Goal: Task Accomplishment & Management: Manage account settings

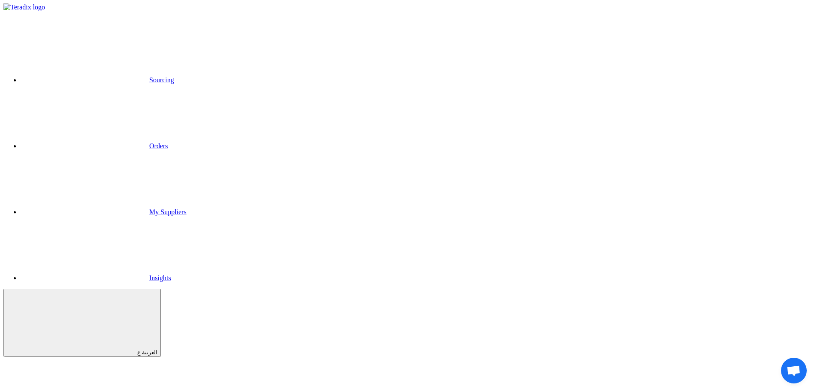
click at [174, 76] on link "Sourcing" at bounding box center [97, 79] width 153 height 7
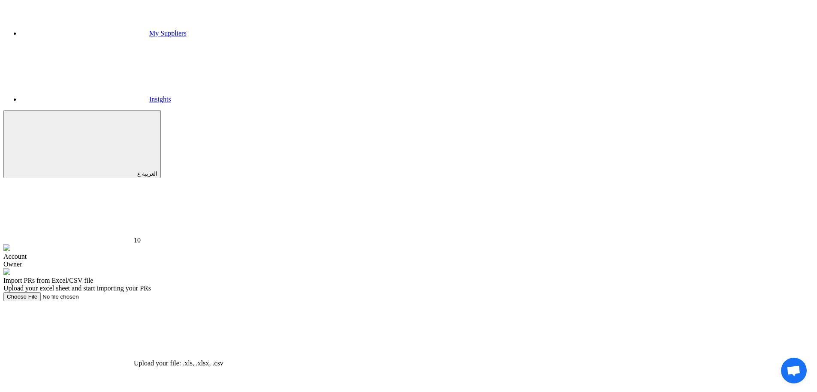
scroll to position [193, 0]
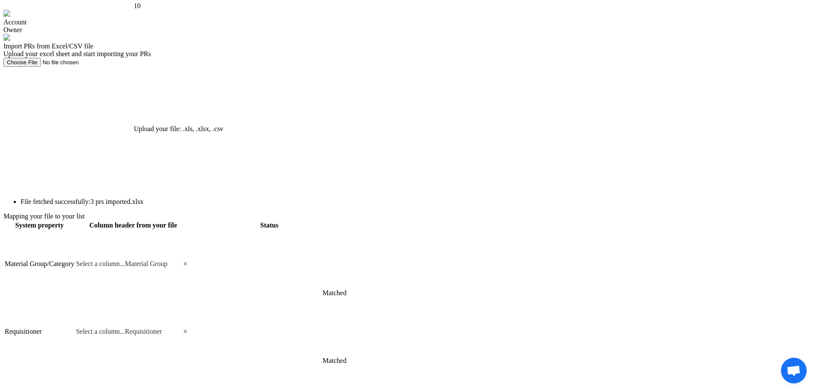
scroll to position [419, 0]
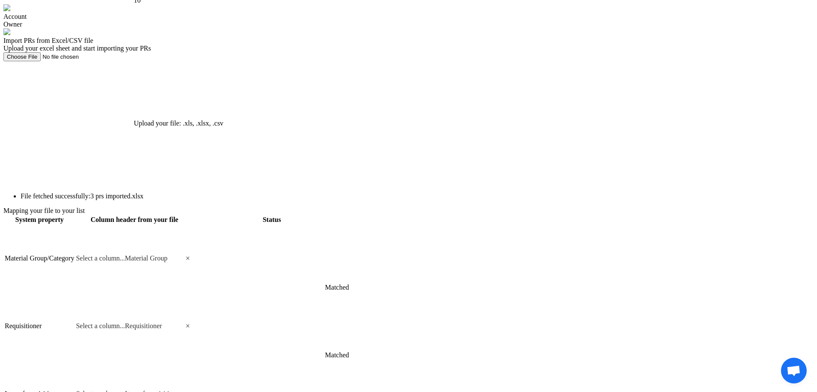
type input "sh"
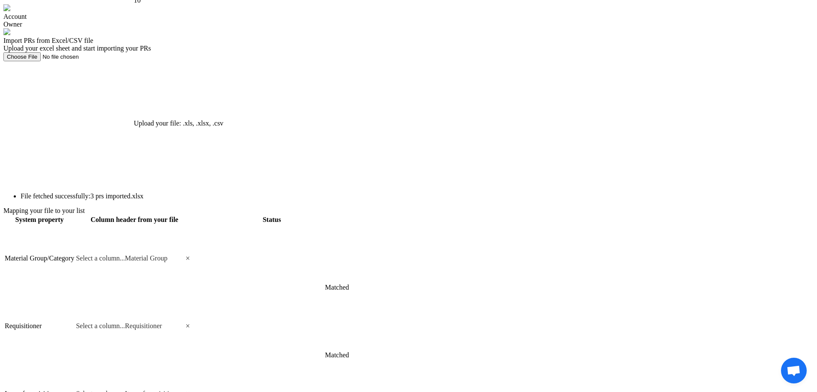
scroll to position [51, 0]
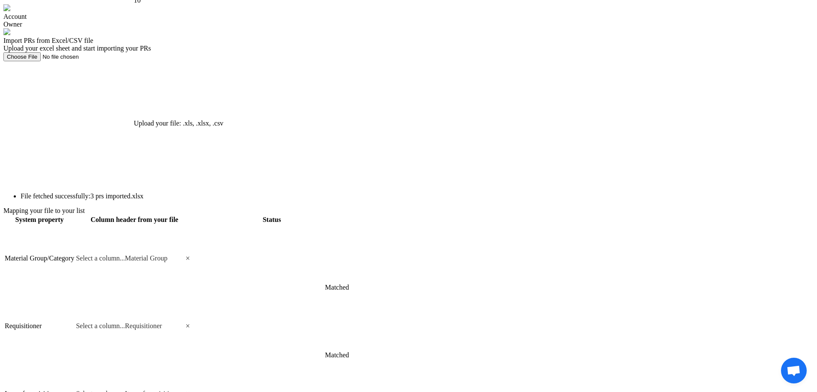
scroll to position [68, 0]
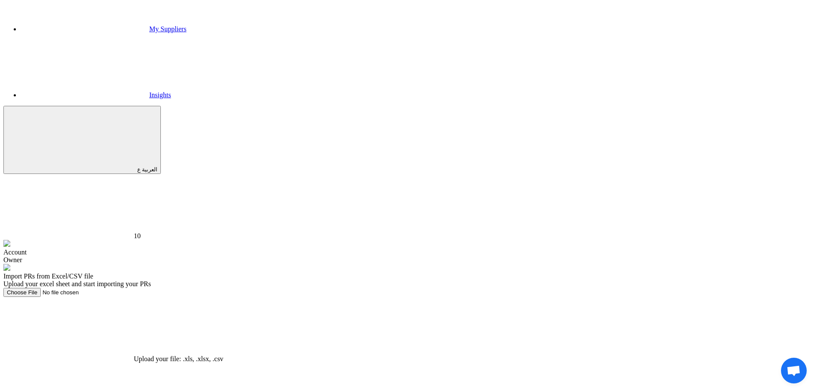
scroll to position [219, 0]
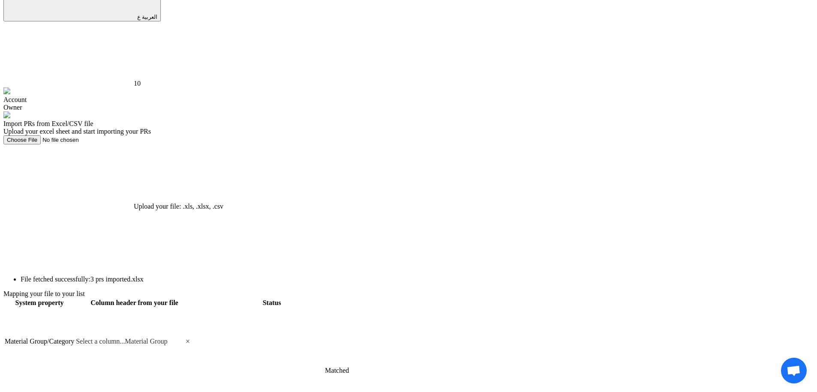
scroll to position [150, 0]
type input "s"
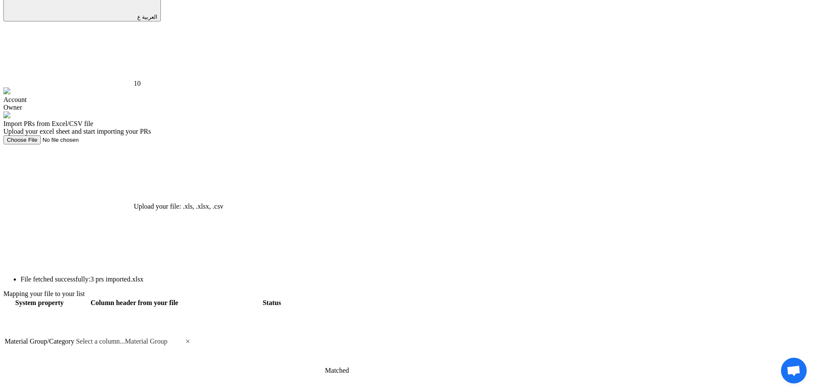
scroll to position [51, 0]
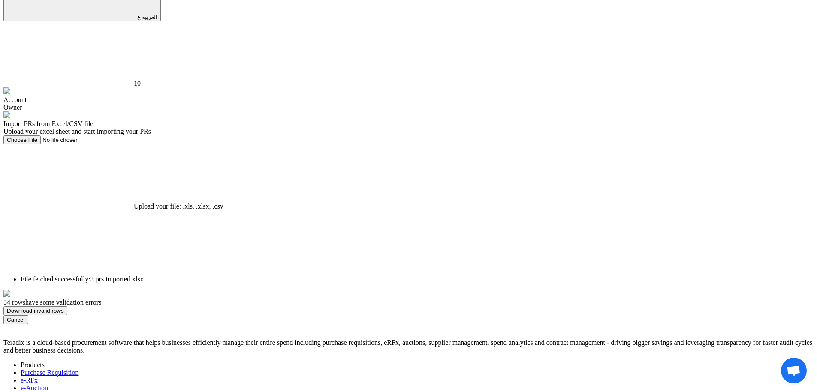
scroll to position [86, 0]
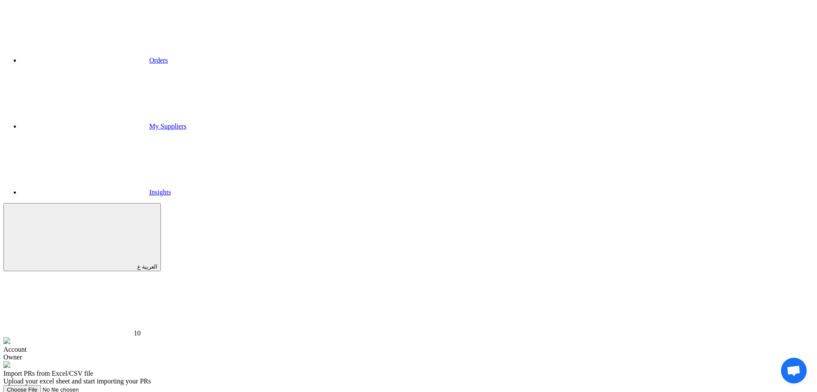
drag, startPoint x: 679, startPoint y: 123, endPoint x: 669, endPoint y: 121, distance: 9.7
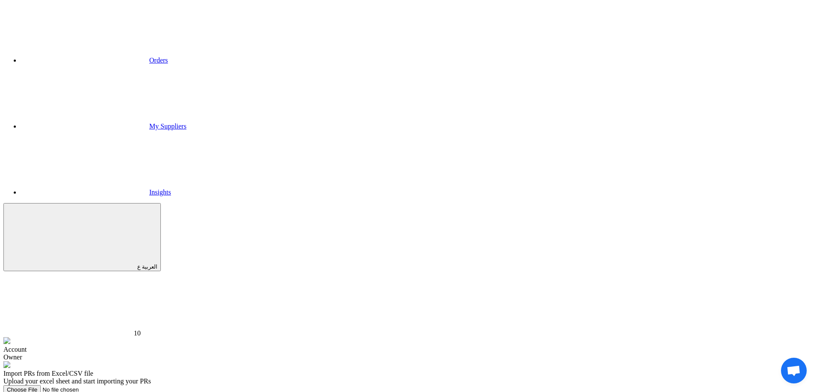
type input "ma"
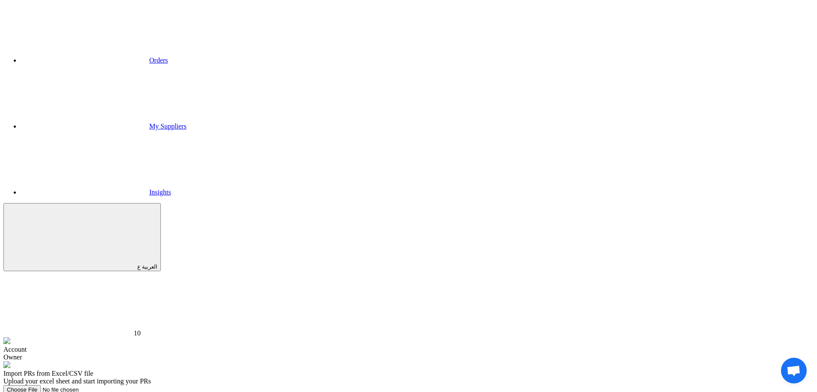
type input "cre"
type input "ma"
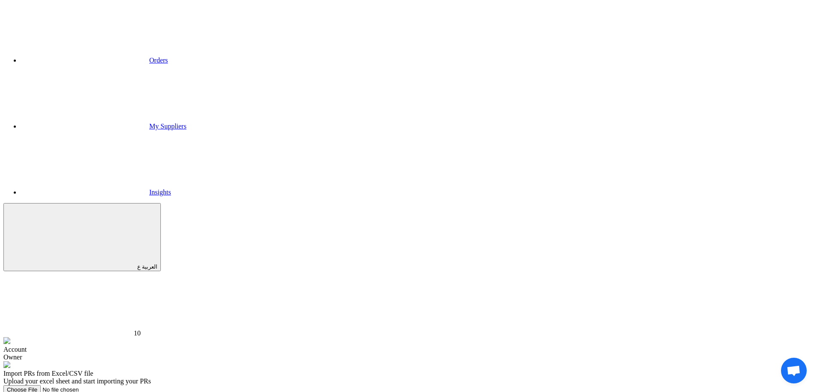
scroll to position [0, 0]
type input "sh"
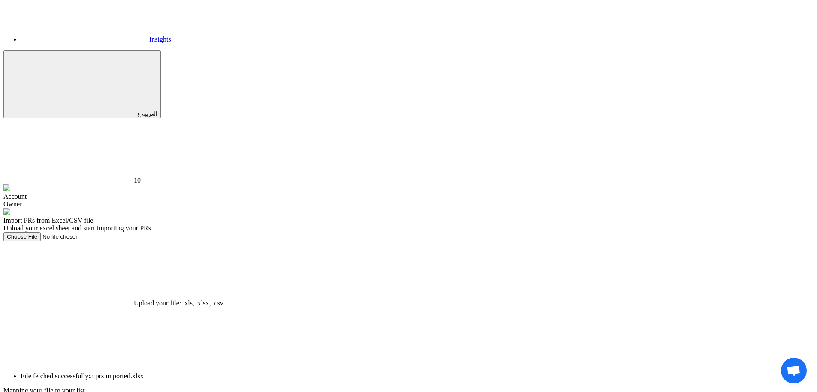
scroll to position [250, 0]
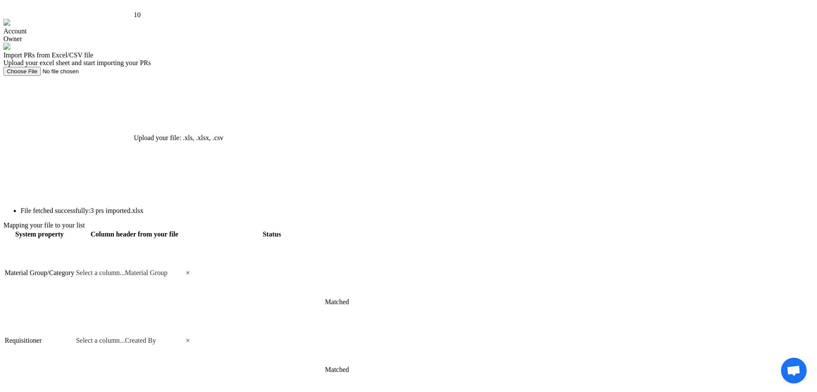
scroll to position [410, 0]
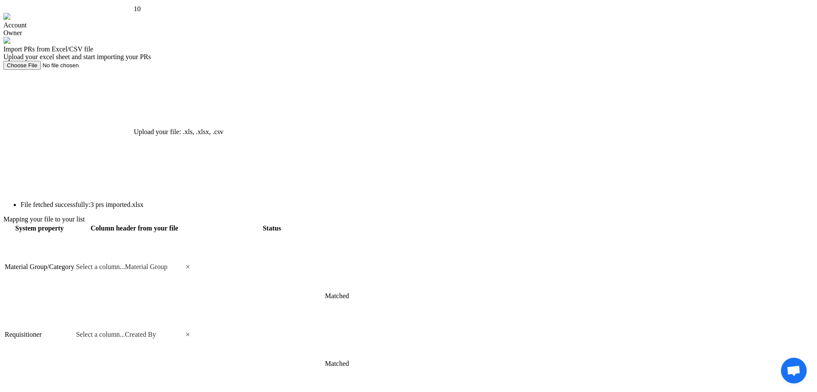
type input "st"
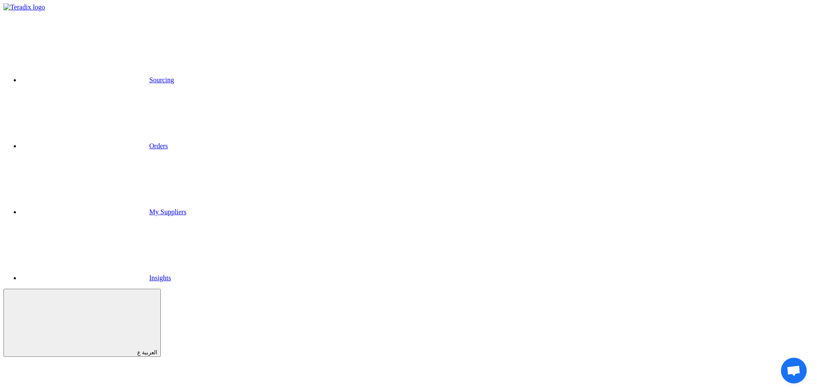
drag, startPoint x: 320, startPoint y: 120, endPoint x: 388, endPoint y: 121, distance: 68.2
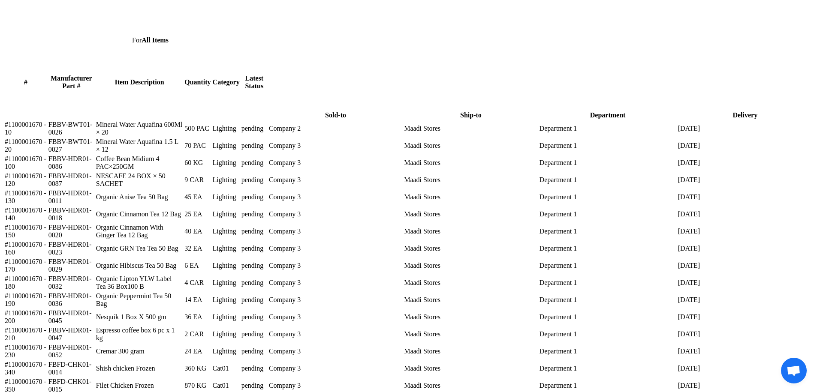
scroll to position [1562, 0]
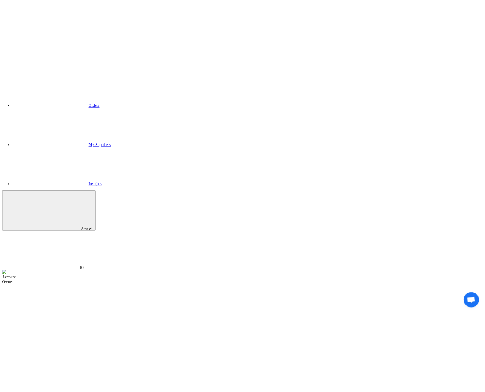
scroll to position [109, 0]
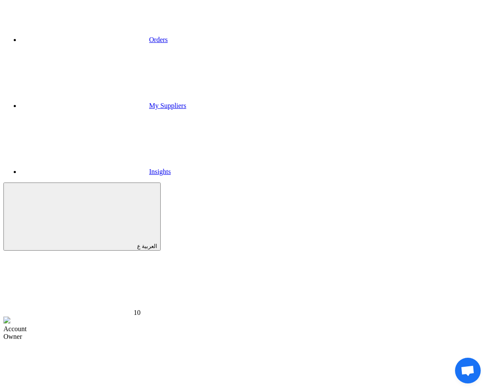
type input "te"
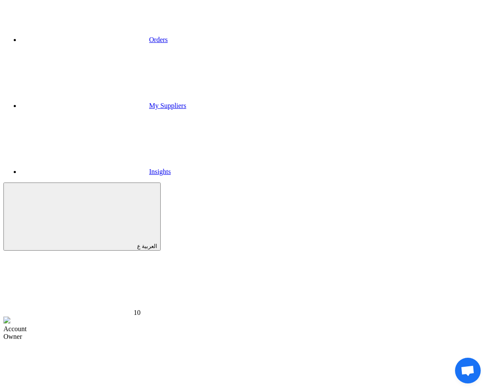
type input "spots"
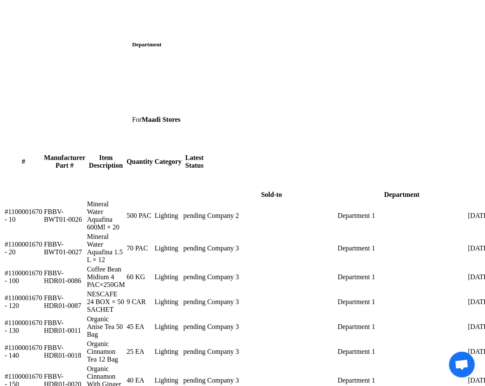
scroll to position [1473, 0]
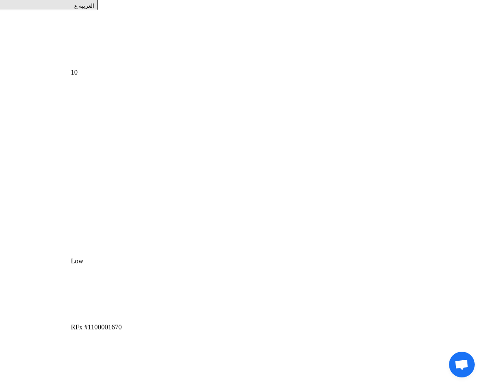
scroll to position [0, 63]
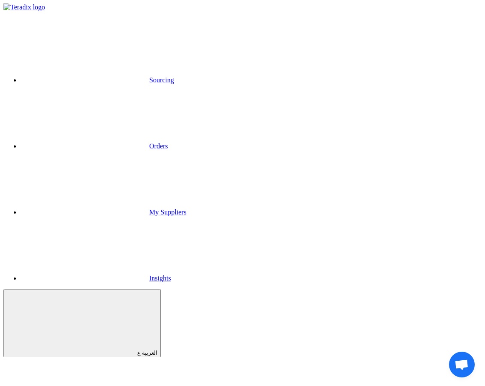
scroll to position [0, 6]
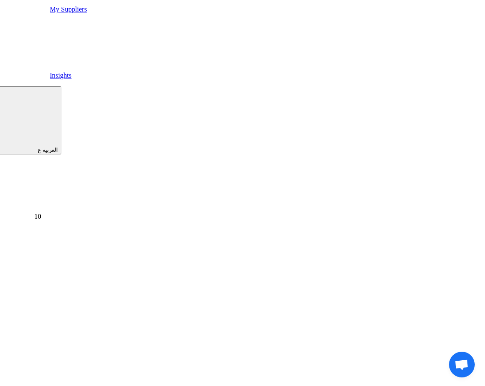
scroll to position [203, 121]
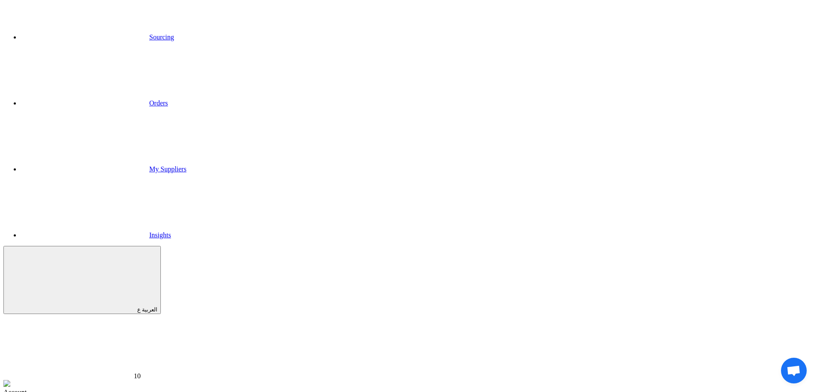
scroll to position [48, 0]
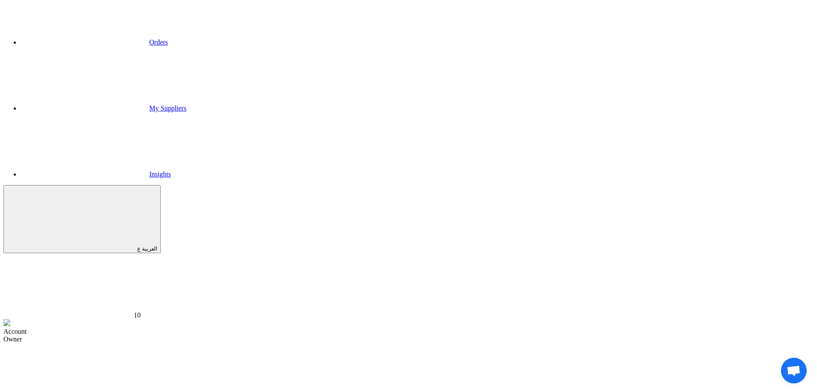
scroll to position [117, 0]
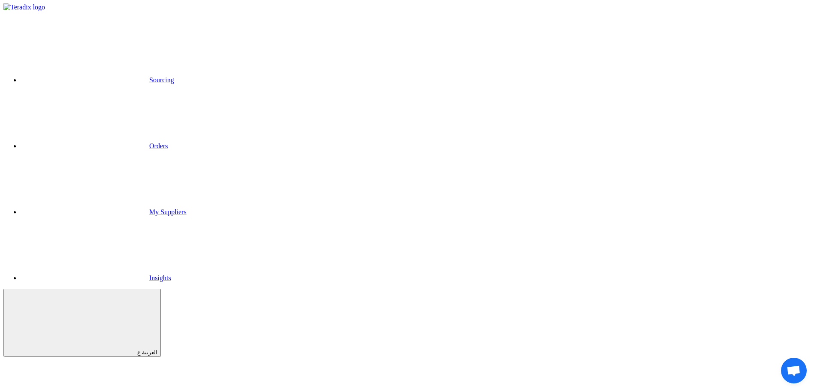
type input "HQ"
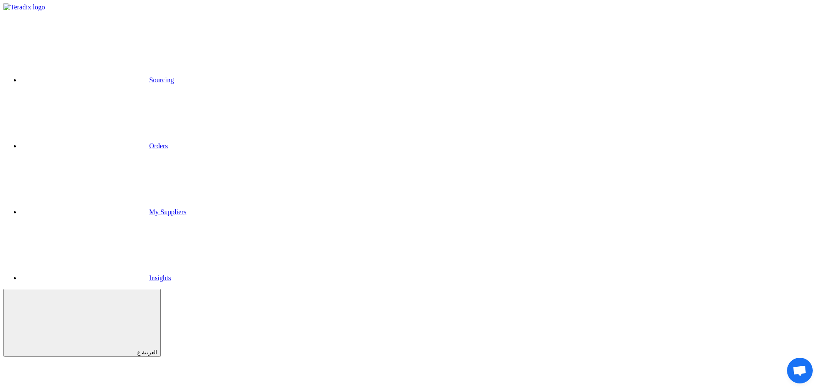
type input "Maadi Branch"
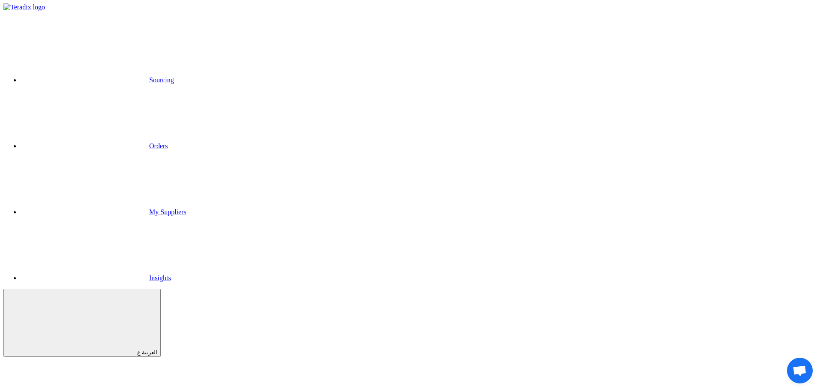
type input "Cairo branch"
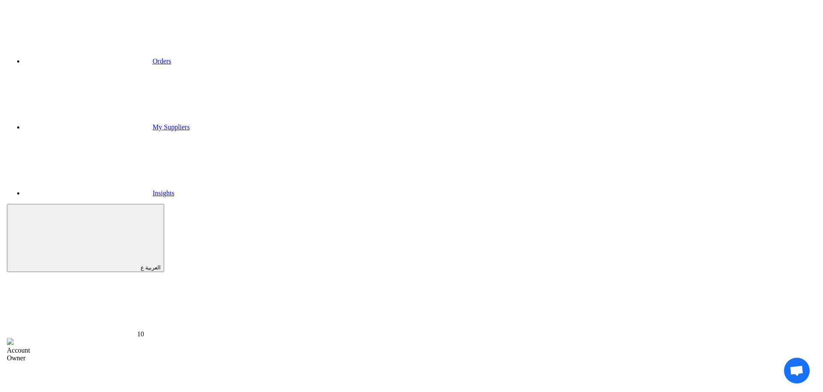
scroll to position [88, 0]
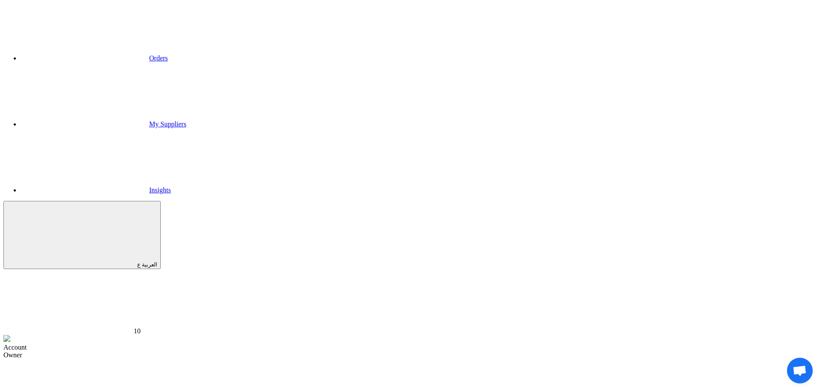
type input "Aswan branch"
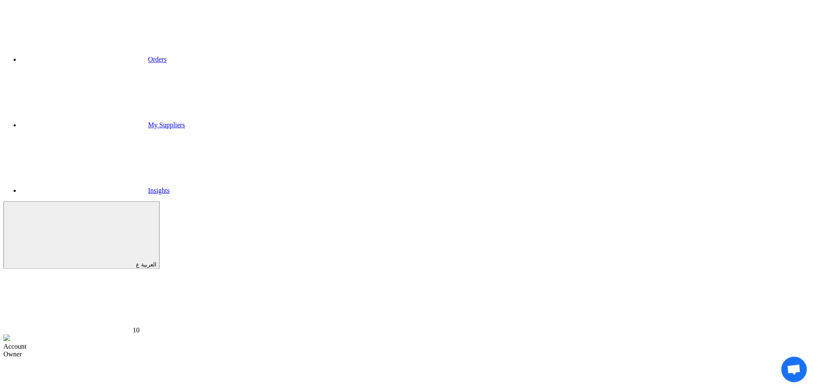
scroll to position [55, 0]
type input "Sales Dept"
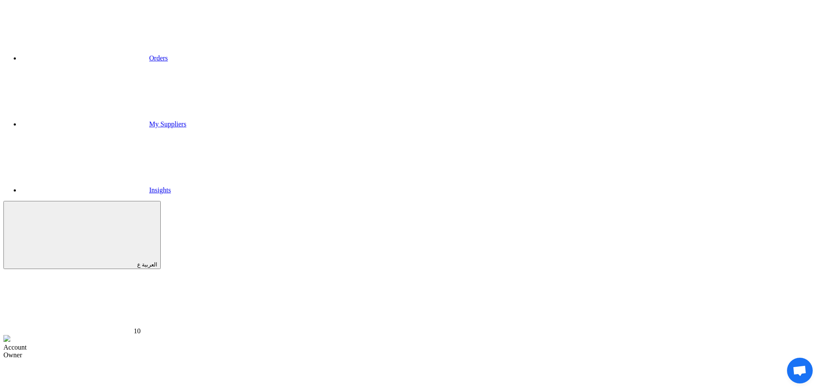
type input "D"
type input "Dev Dept"
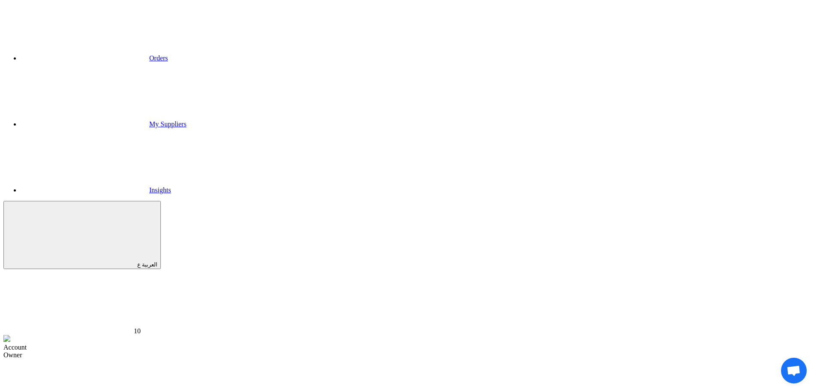
type input "m"
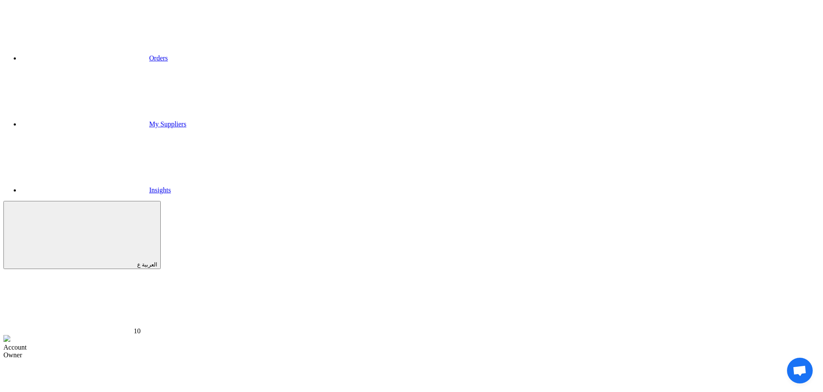
type input "Maadi"
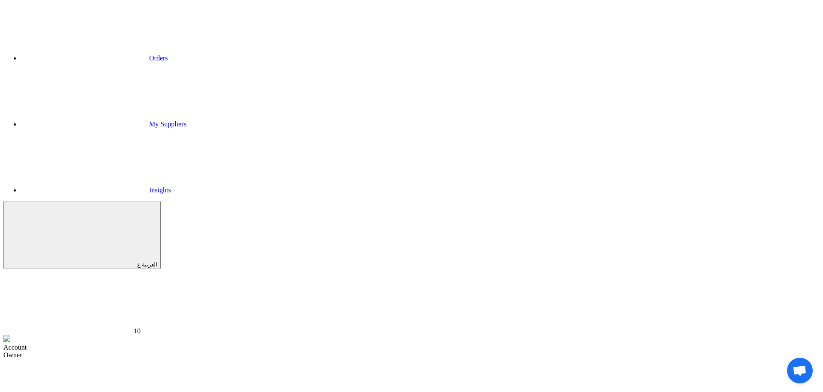
type input "Downtown"
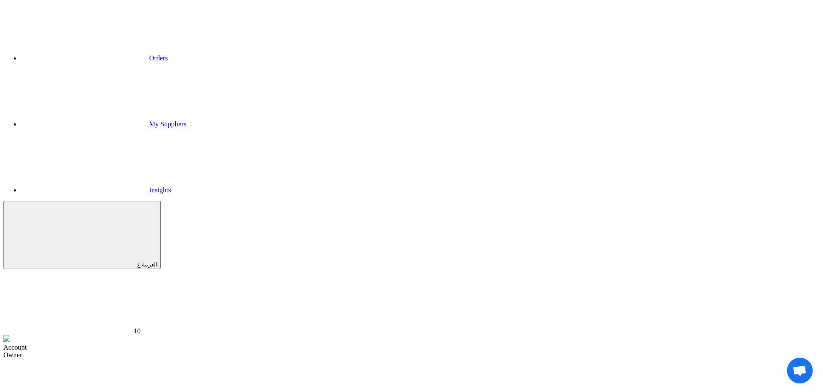
type input "Aswan"
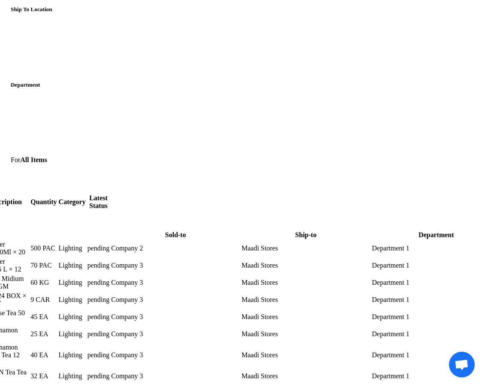
scroll to position [1317, 121]
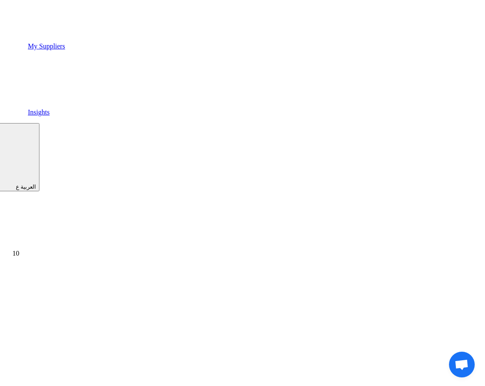
scroll to position [117, 121]
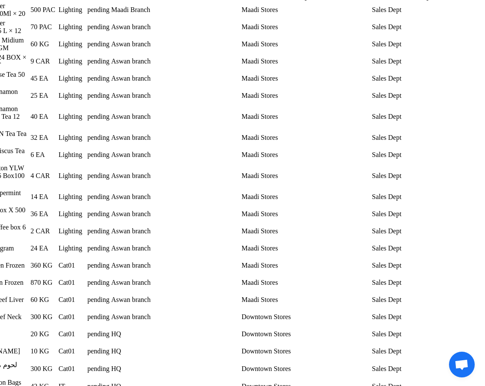
scroll to position [1605, 121]
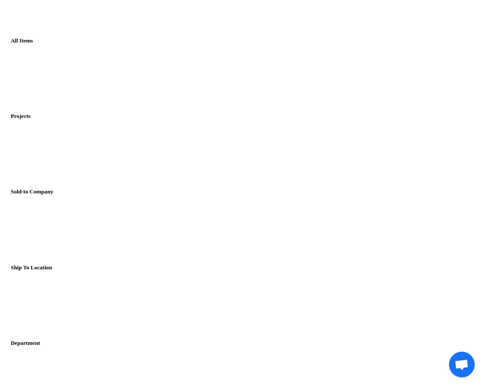
scroll to position [1043, 121]
